Goal: Information Seeking & Learning: Check status

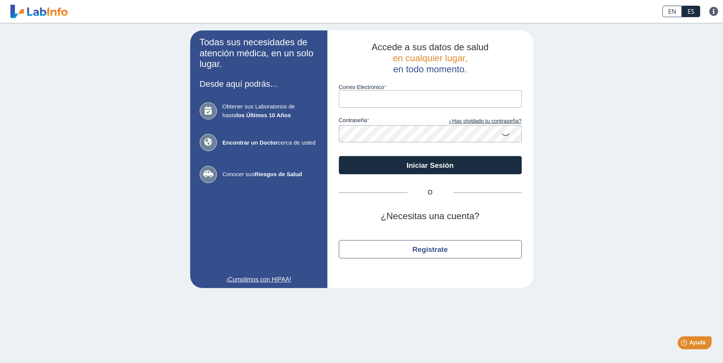
type input "[EMAIL_ADDRESS][DOMAIN_NAME]"
click at [143, 92] on div "Todas sus necesidades de atención médica, en un solo lugar. Desde aquí podrás..…" at bounding box center [361, 159] width 723 height 273
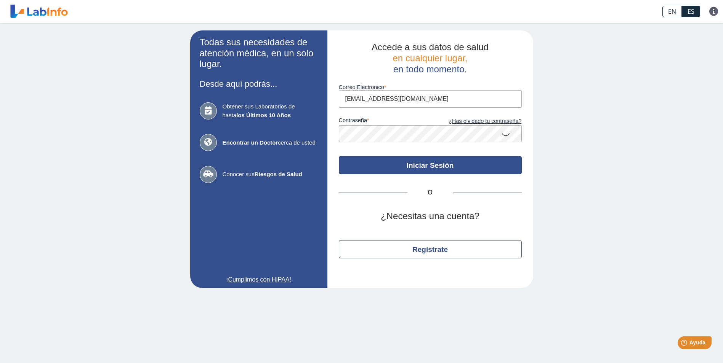
click at [429, 166] on button "Iniciar Sesión" at bounding box center [430, 165] width 183 height 18
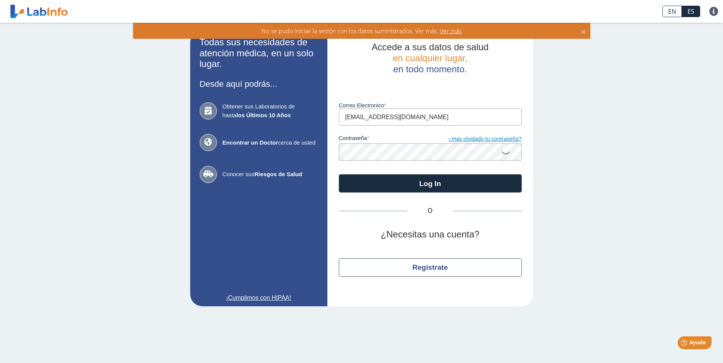
click at [479, 141] on link "¿Has olvidado tu contraseña?" at bounding box center [475, 139] width 91 height 8
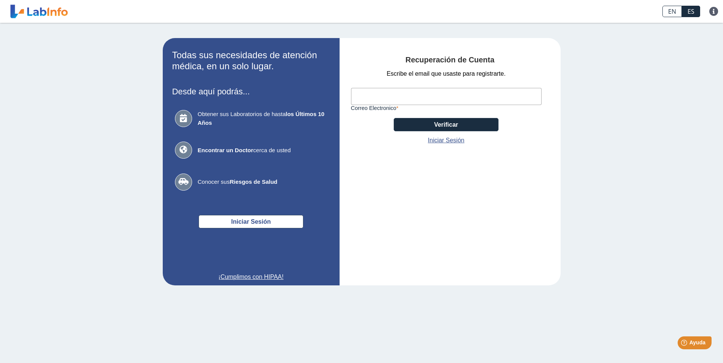
click at [382, 95] on input "Correo Electronico" at bounding box center [446, 96] width 190 height 17
type input "[EMAIL_ADDRESS][DOMAIN_NAME]"
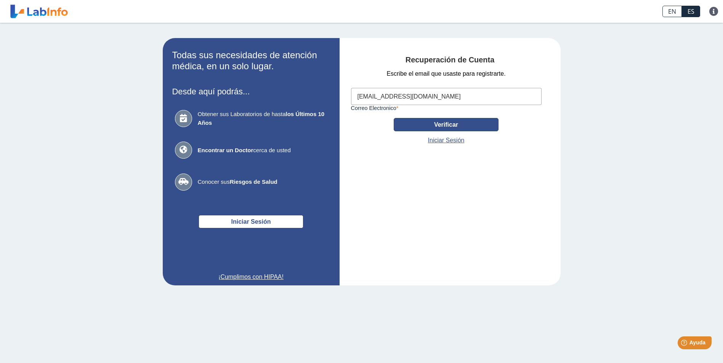
click at [450, 123] on button "Verificar" at bounding box center [446, 124] width 105 height 13
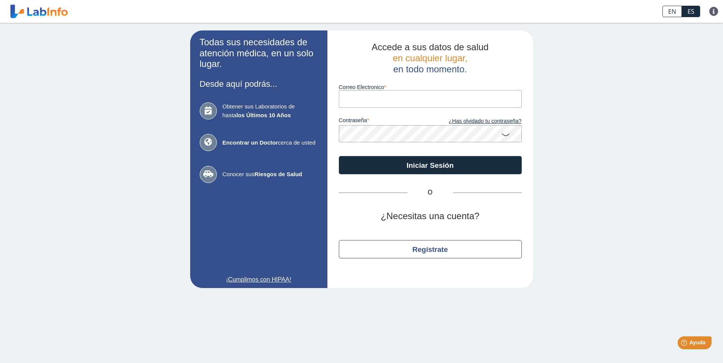
click at [355, 99] on input "Correo Electronico" at bounding box center [430, 98] width 183 height 17
type input "[EMAIL_ADDRESS][DOMAIN_NAME]"
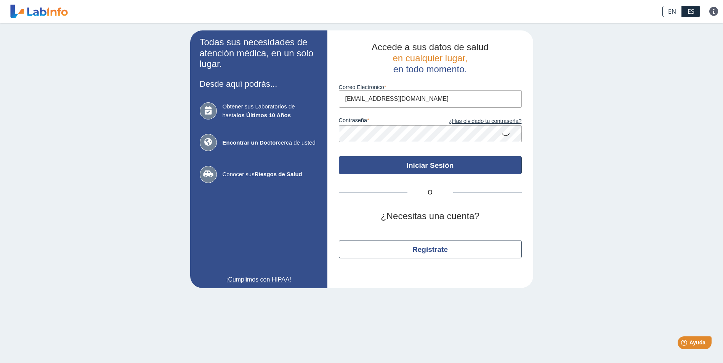
click at [407, 168] on button "Iniciar Sesión" at bounding box center [430, 165] width 183 height 18
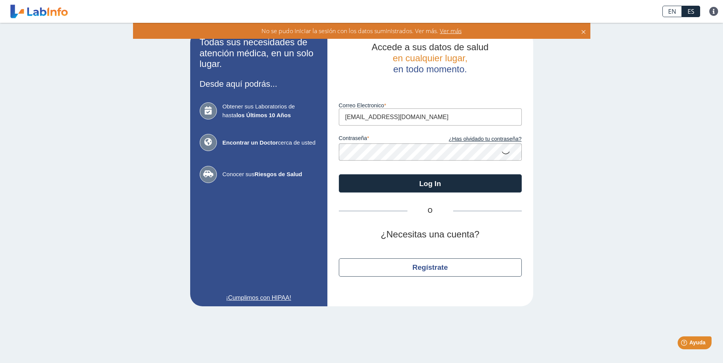
click at [467, 132] on div "contraseña ¿Has olvidado tu contraseña?" at bounding box center [430, 143] width 183 height 35
click at [465, 138] on link "¿Has olvidado tu contraseña?" at bounding box center [475, 139] width 91 height 8
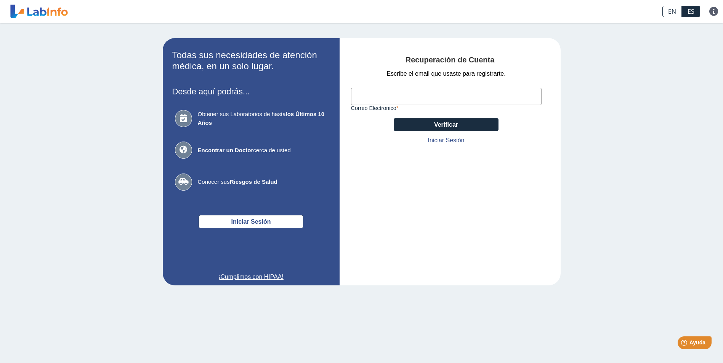
click at [378, 92] on input "Correo Electronico" at bounding box center [446, 96] width 190 height 17
type input "[EMAIL_ADDRESS][DOMAIN_NAME]"
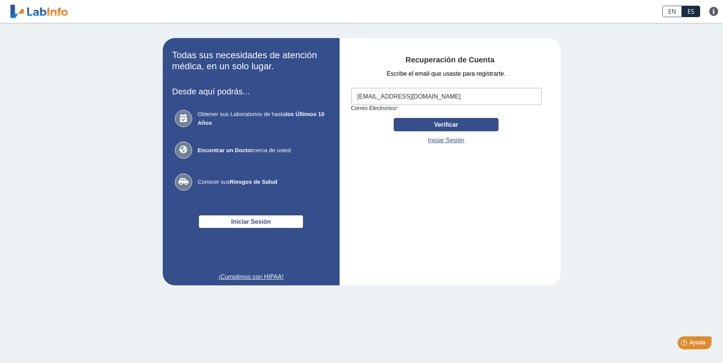
click at [440, 125] on button "Verificar" at bounding box center [446, 124] width 105 height 13
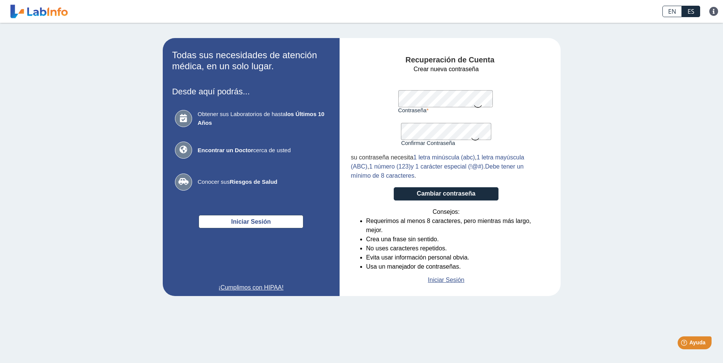
click at [205, 91] on app-recovery "Todas sus necesidades de atención médica, en un solo lugar. Desde aquí podrás..…" at bounding box center [362, 167] width 442 height 258
click at [449, 197] on button "Cambiar contraseña" at bounding box center [446, 193] width 105 height 13
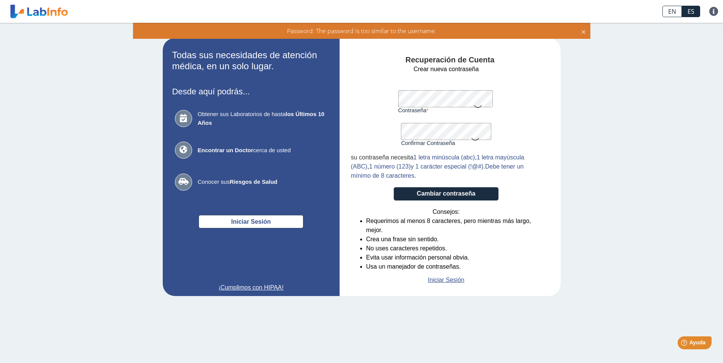
click at [293, 103] on app-recovery "Todas sus necesidades de atención médica, en un solo lugar. Desde aquí podrás..…" at bounding box center [362, 167] width 442 height 258
click at [461, 191] on button "Cambiar contraseña" at bounding box center [446, 193] width 105 height 13
click at [362, 99] on form "Crear nueva contraseña Contraseña Una contraseña válida es requerida Confirmar …" at bounding box center [446, 175] width 190 height 220
click at [477, 105] on icon at bounding box center [477, 106] width 9 height 15
click at [445, 198] on button "Cambiar contraseña" at bounding box center [446, 193] width 105 height 13
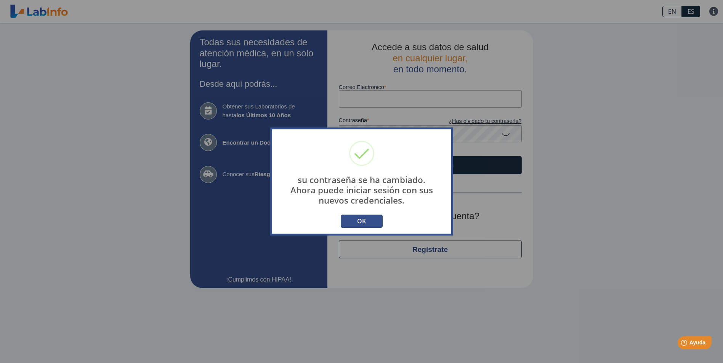
click at [363, 221] on button "OK" at bounding box center [362, 221] width 42 height 13
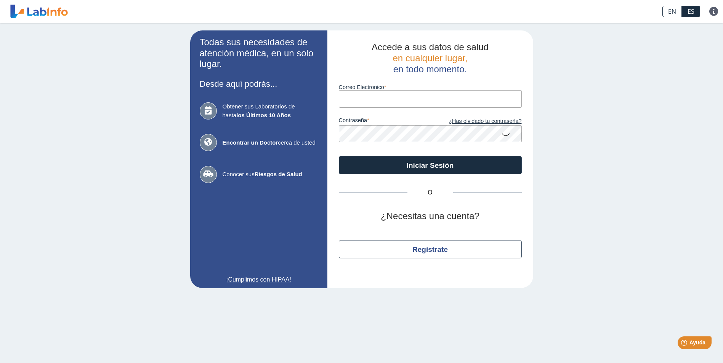
click at [377, 105] on input "Correo Electronico" at bounding box center [430, 98] width 183 height 17
type input "[EMAIL_ADDRESS][DOMAIN_NAME]"
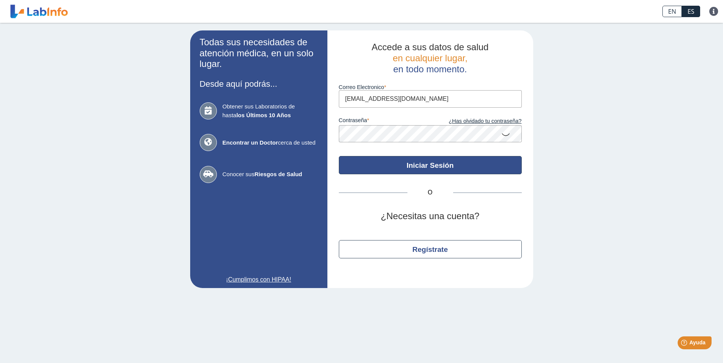
click at [461, 160] on button "Iniciar Sesión" at bounding box center [430, 165] width 183 height 18
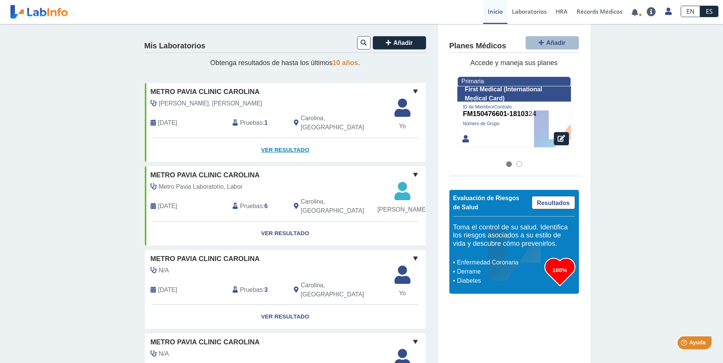
click at [298, 142] on link "Ver Resultado" at bounding box center [285, 150] width 281 height 24
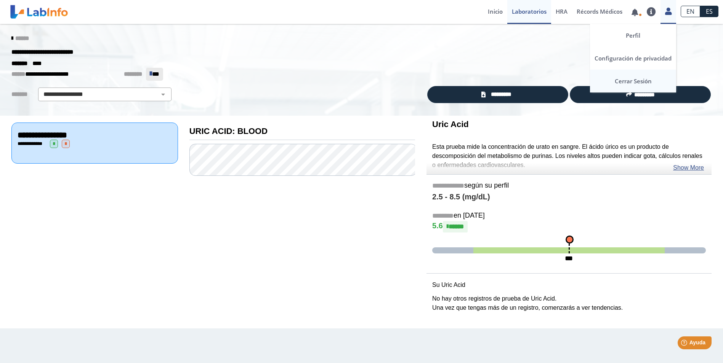
click at [631, 79] on link "Cerrar Sesión" at bounding box center [633, 81] width 86 height 23
